Goal: Communication & Community: Participate in discussion

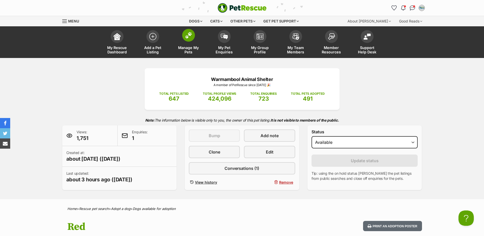
click at [183, 36] on span at bounding box center [188, 35] width 13 height 13
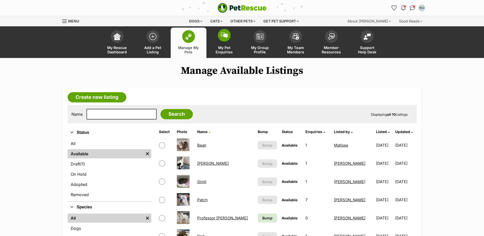
click at [223, 39] on span at bounding box center [224, 35] width 13 height 13
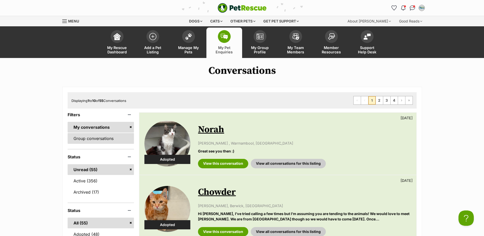
click at [89, 140] on link "Group conversations" at bounding box center [101, 138] width 67 height 11
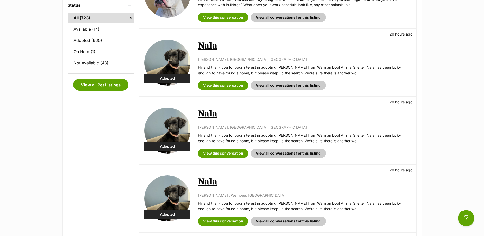
scroll to position [153, 0]
